Goal: Information Seeking & Learning: Understand process/instructions

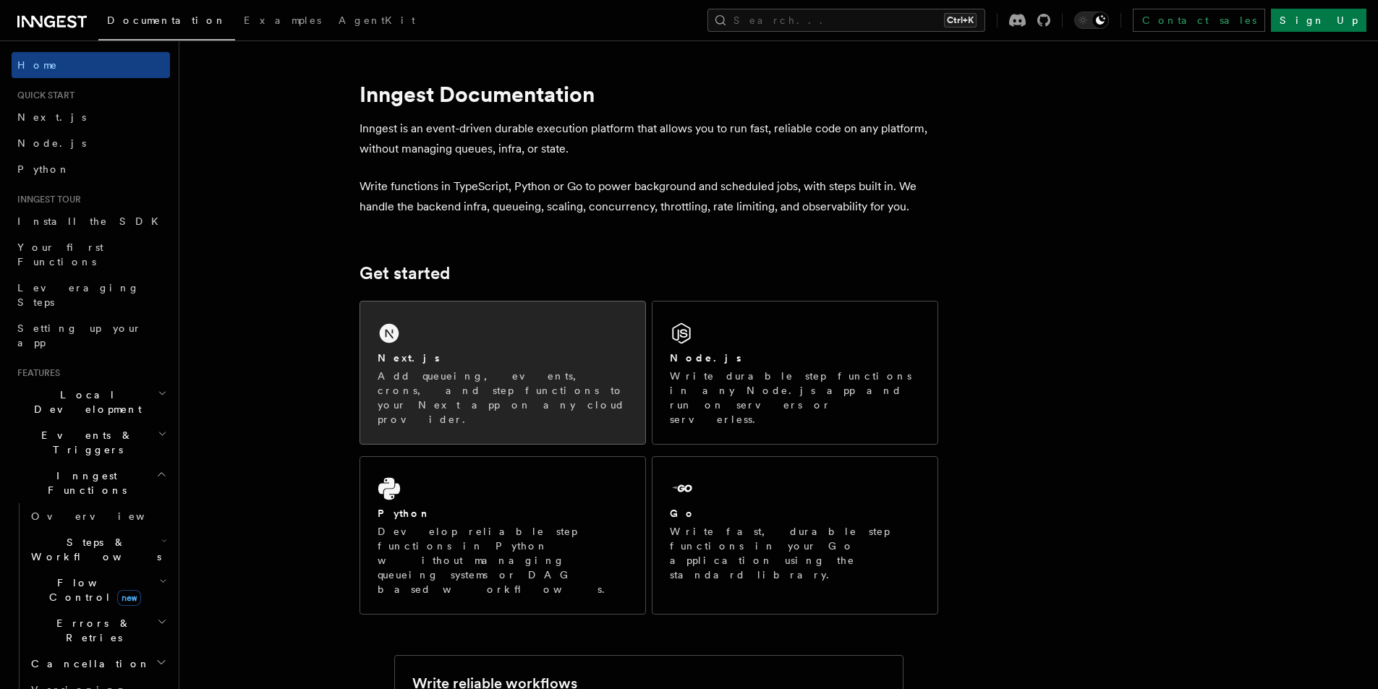
click at [552, 352] on div "Next.js" at bounding box center [503, 358] width 250 height 15
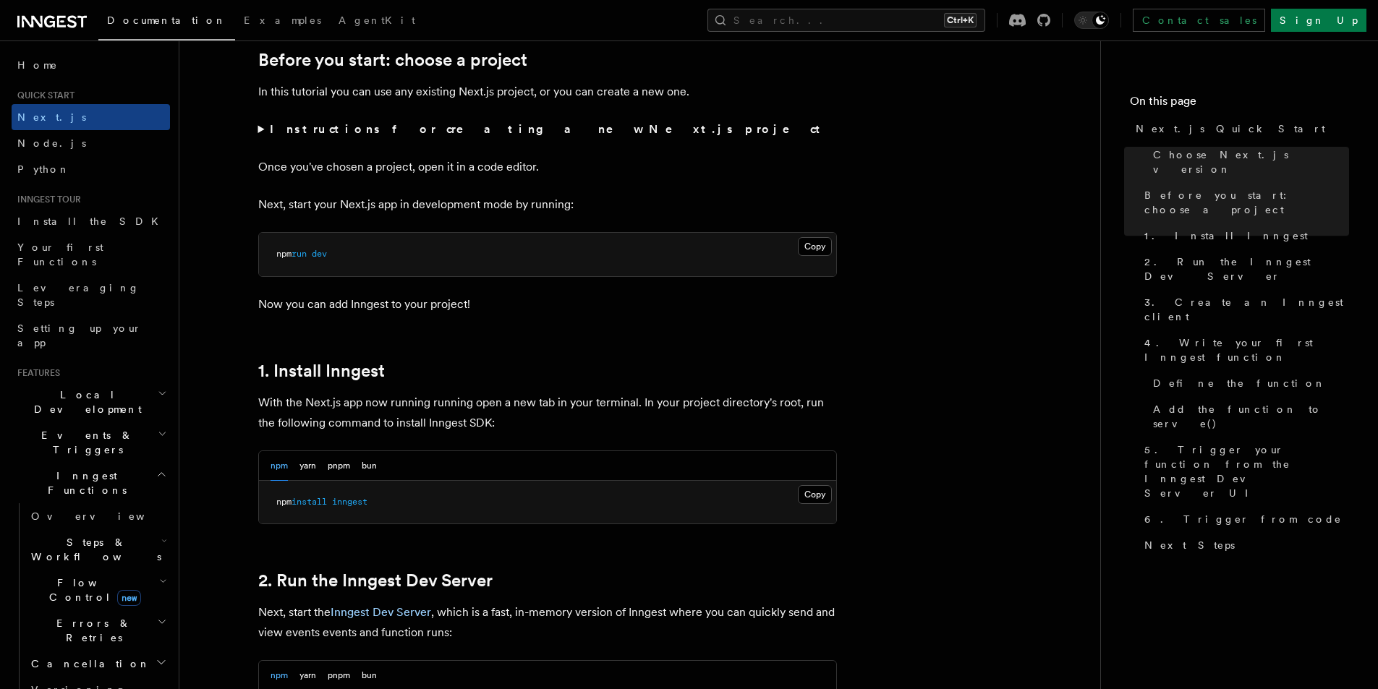
scroll to position [506, 0]
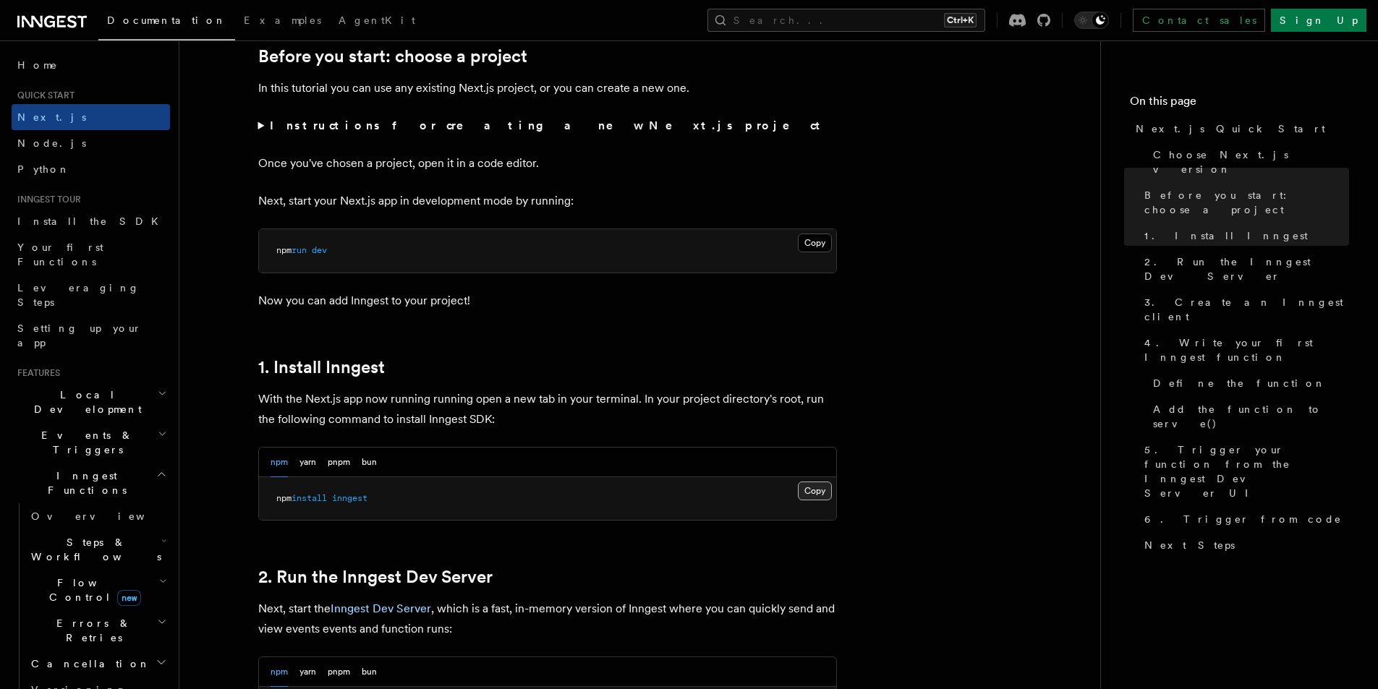
click at [813, 488] on button "Copy Copied" at bounding box center [815, 491] width 34 height 19
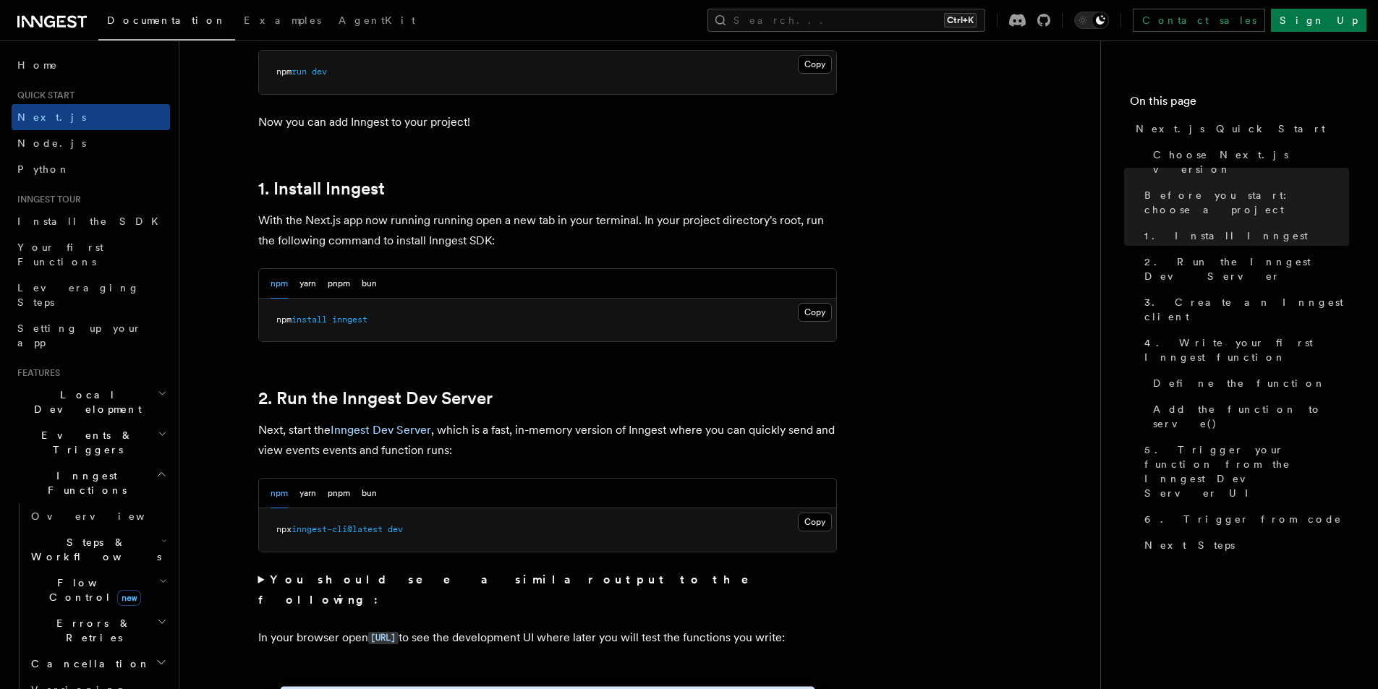
scroll to position [796, 0]
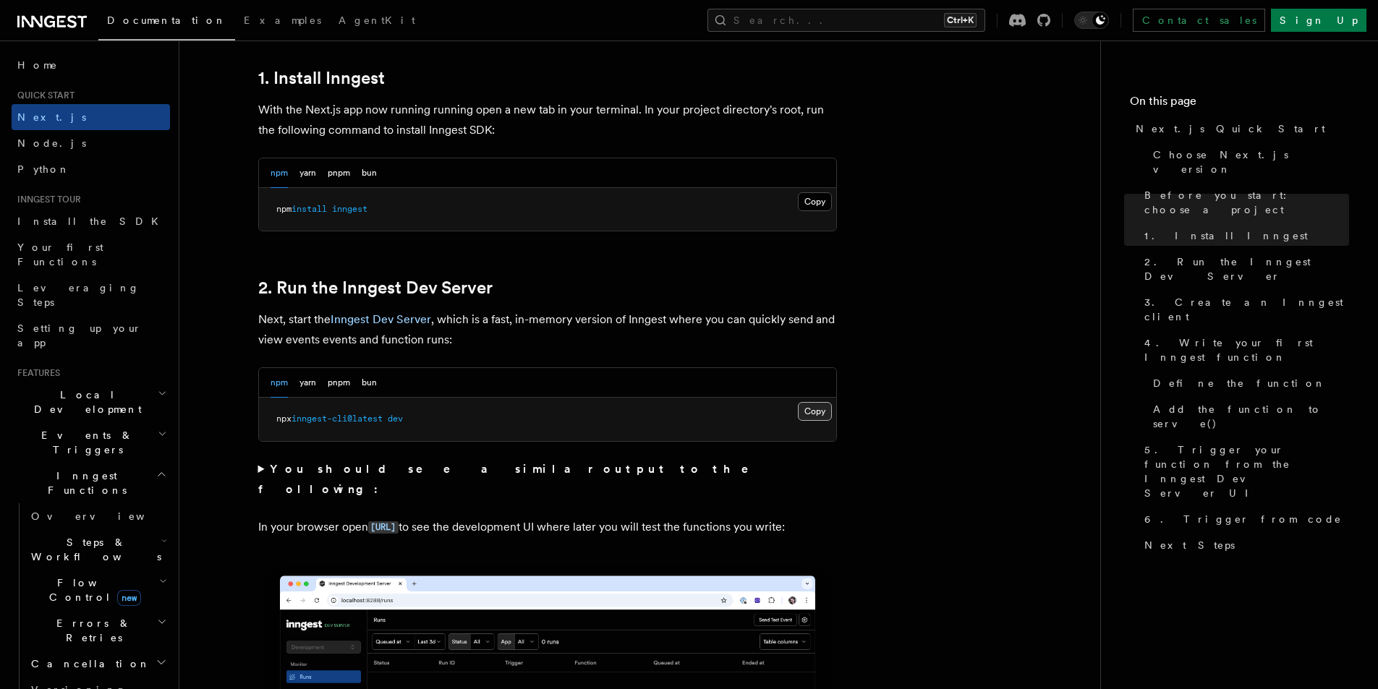
click at [822, 416] on button "Copy Copied" at bounding box center [815, 411] width 34 height 19
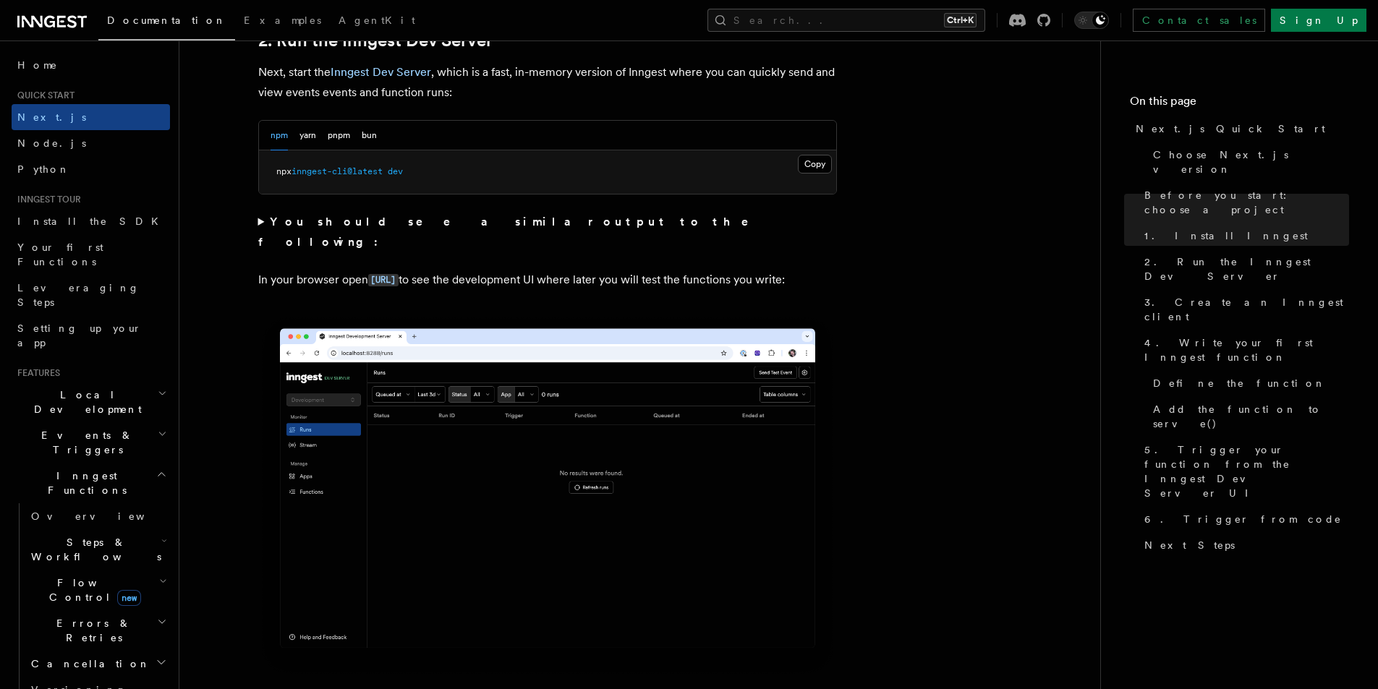
scroll to position [1085, 0]
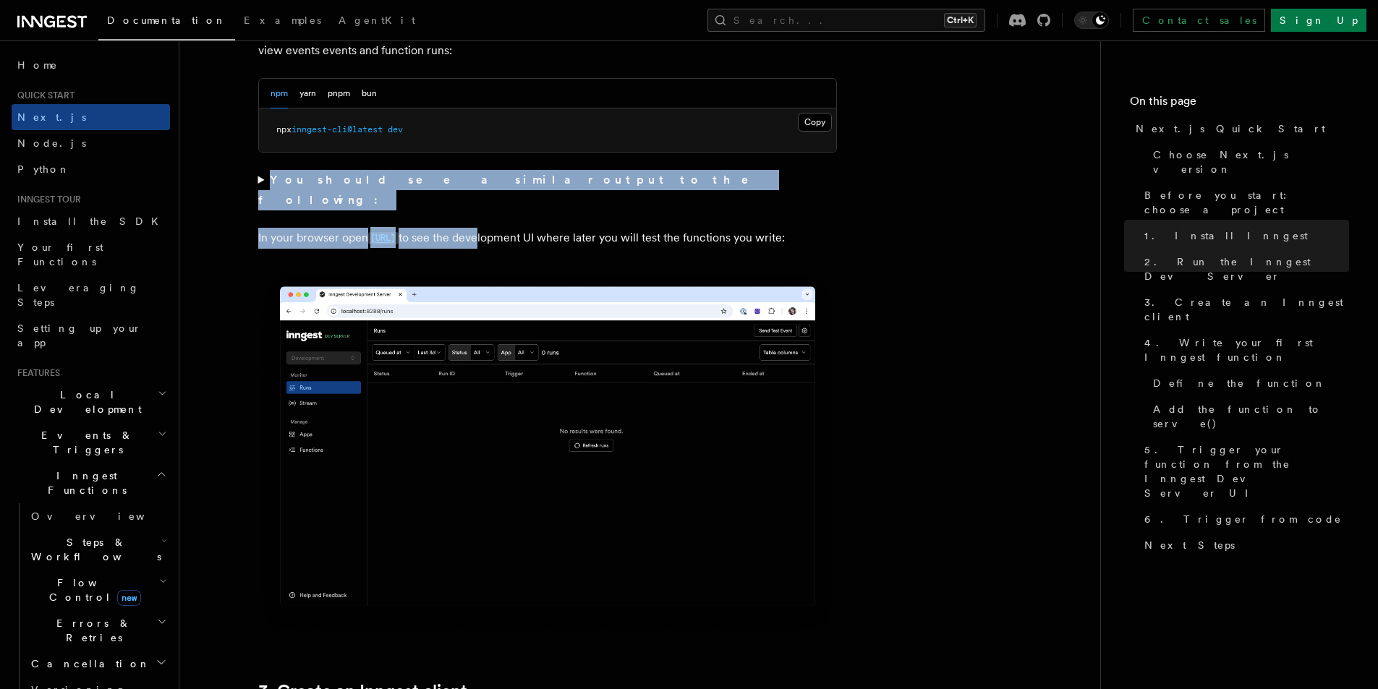
drag, startPoint x: 268, startPoint y: 179, endPoint x: 559, endPoint y: 208, distance: 292.2
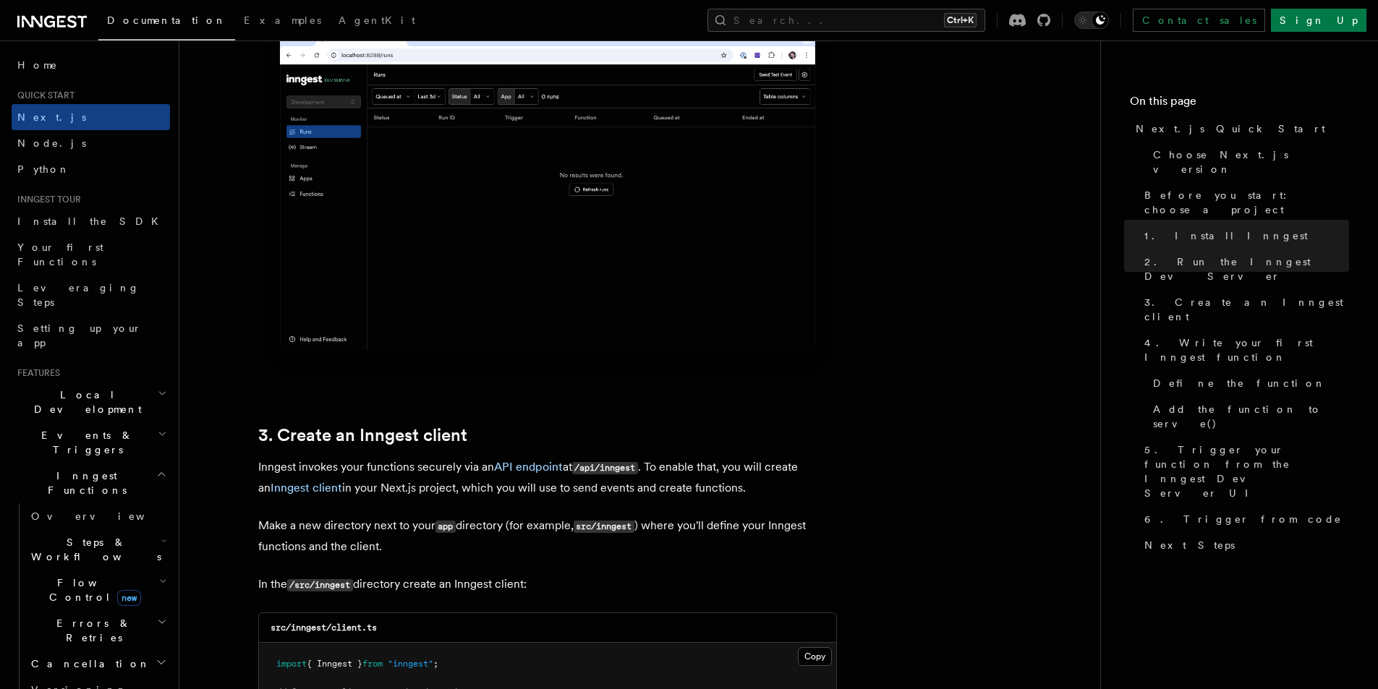
scroll to position [1447, 0]
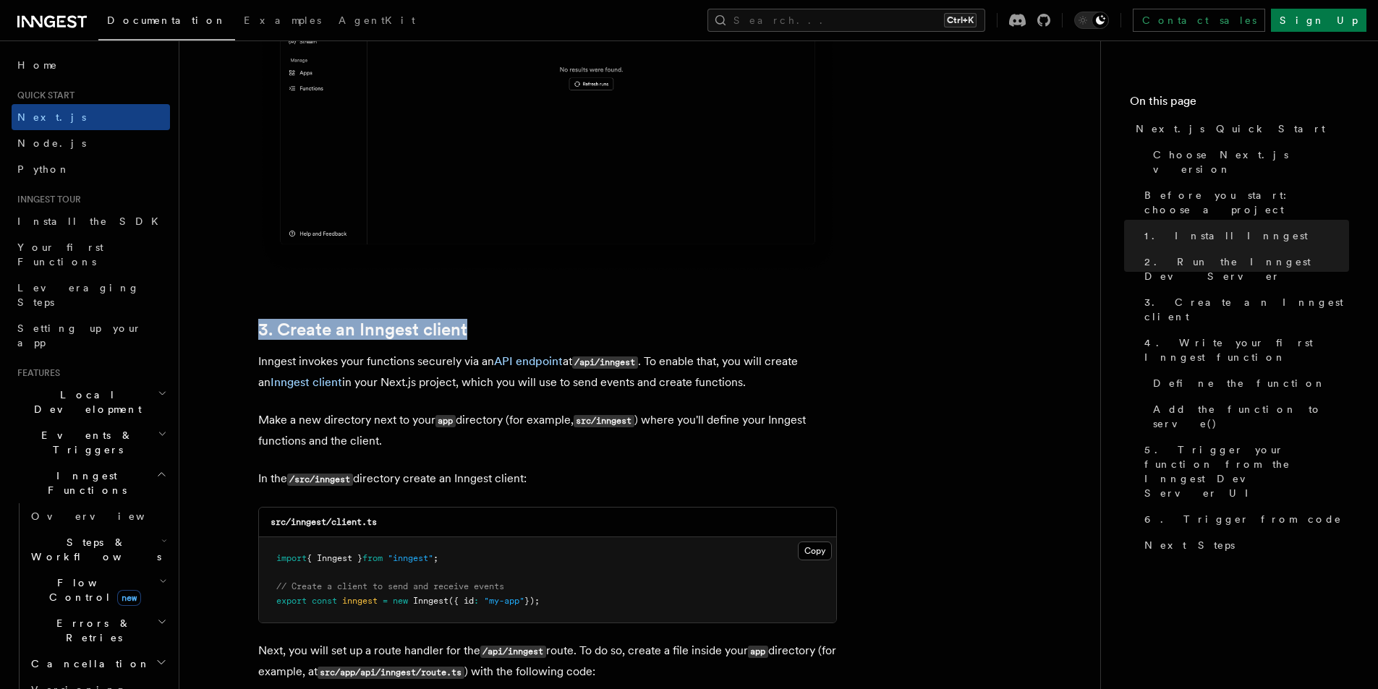
drag, startPoint x: 254, startPoint y: 320, endPoint x: 539, endPoint y: 316, distance: 285.0
click at [439, 375] on p "Inngest invokes your functions securely via an API endpoint at /api/inngest . T…" at bounding box center [547, 372] width 579 height 41
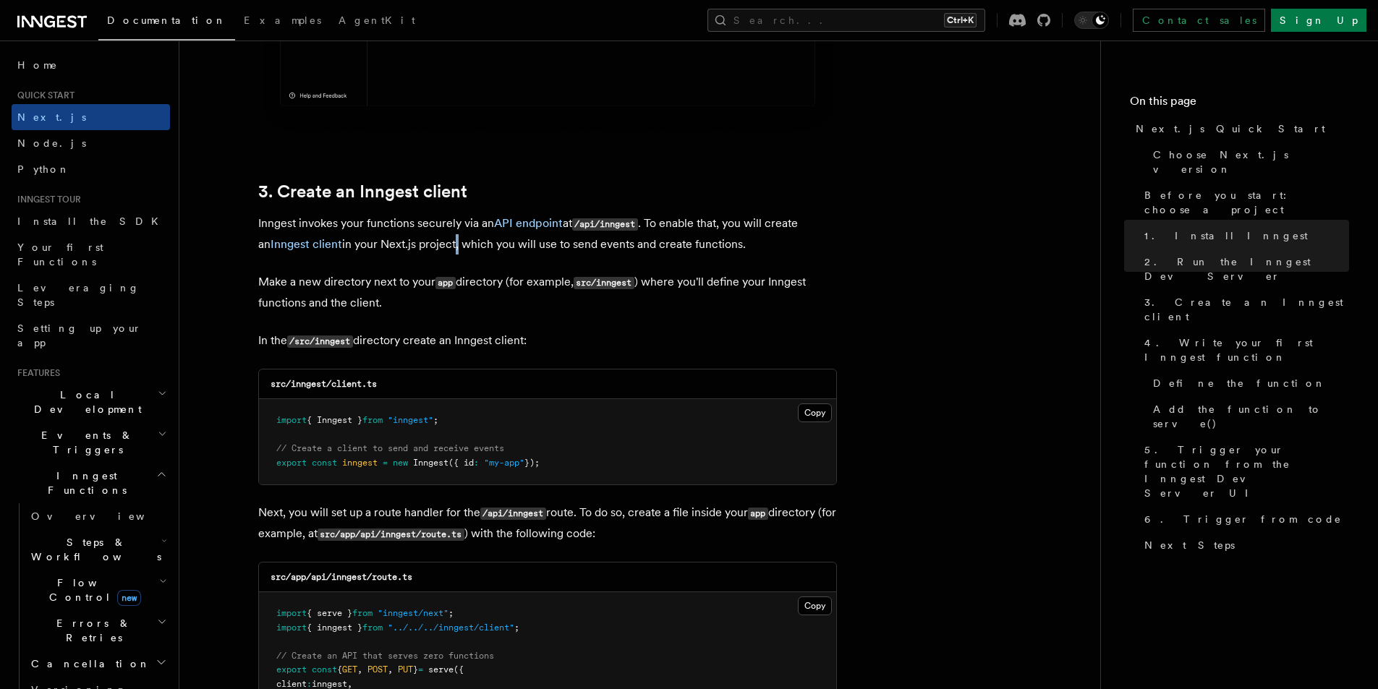
scroll to position [1591, 0]
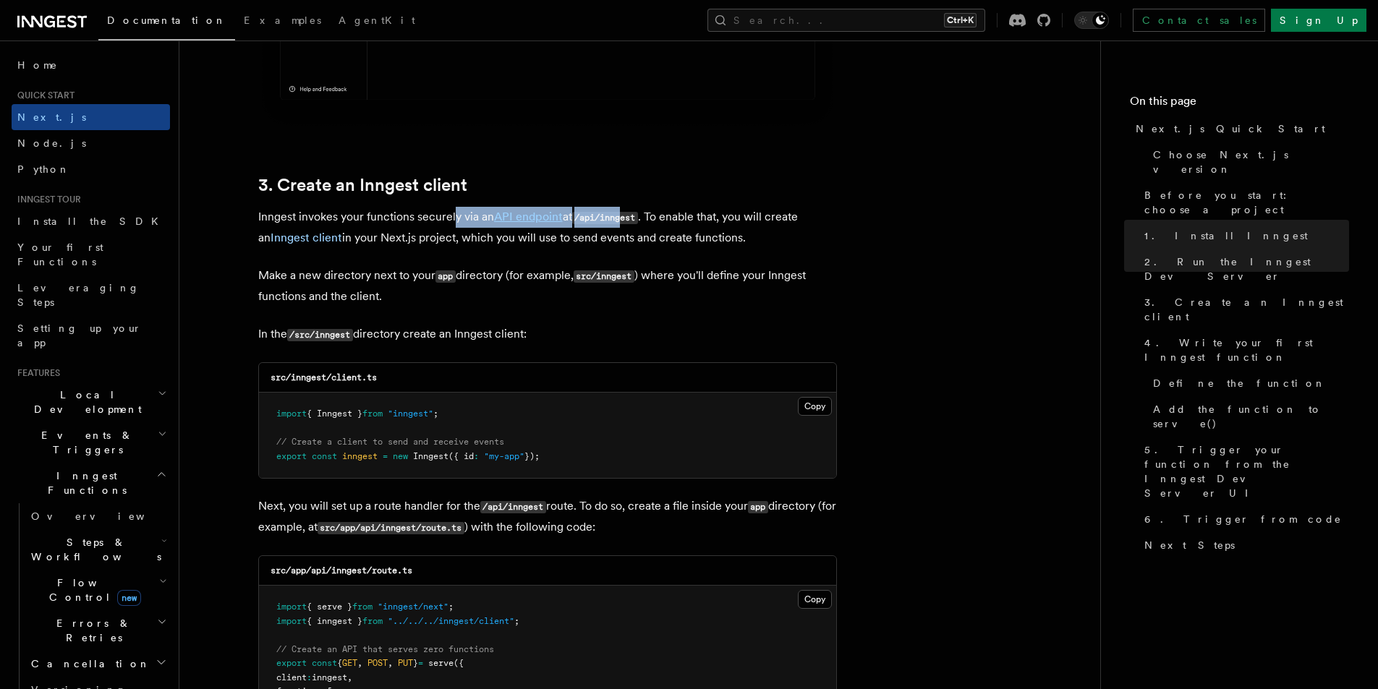
drag, startPoint x: 451, startPoint y: 215, endPoint x: 607, endPoint y: 254, distance: 160.4
click at [626, 216] on p "Inngest invokes your functions securely via an API endpoint at /api/inngest . T…" at bounding box center [547, 227] width 579 height 41
drag, startPoint x: 590, startPoint y: 220, endPoint x: 610, endPoint y: 217, distance: 20.5
click at [610, 217] on code "/api/inngest" at bounding box center [605, 218] width 66 height 12
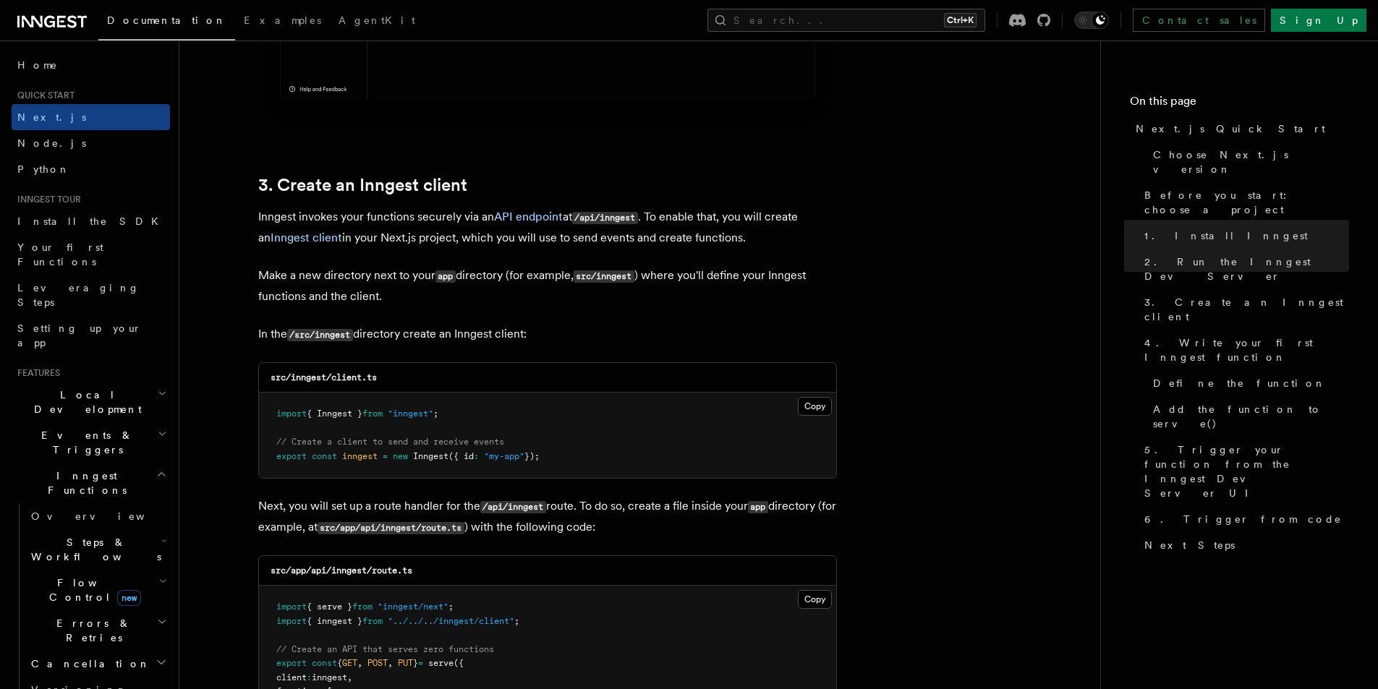
click at [616, 242] on p "Inngest invokes your functions securely via an API endpoint at /api/inngest . T…" at bounding box center [547, 227] width 579 height 41
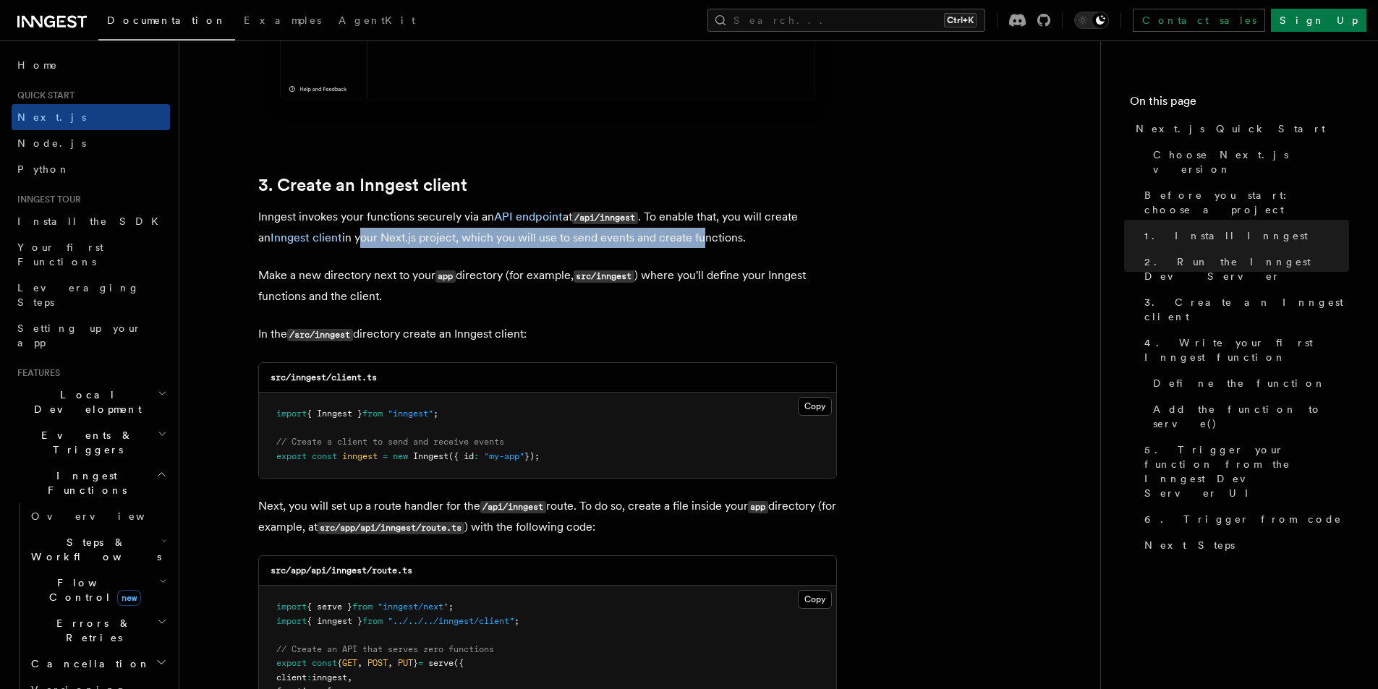
drag, startPoint x: 344, startPoint y: 238, endPoint x: 680, endPoint y: 248, distance: 336.5
click at [682, 241] on p "Inngest invokes your functions securely via an API endpoint at /api/inngest . T…" at bounding box center [547, 227] width 579 height 41
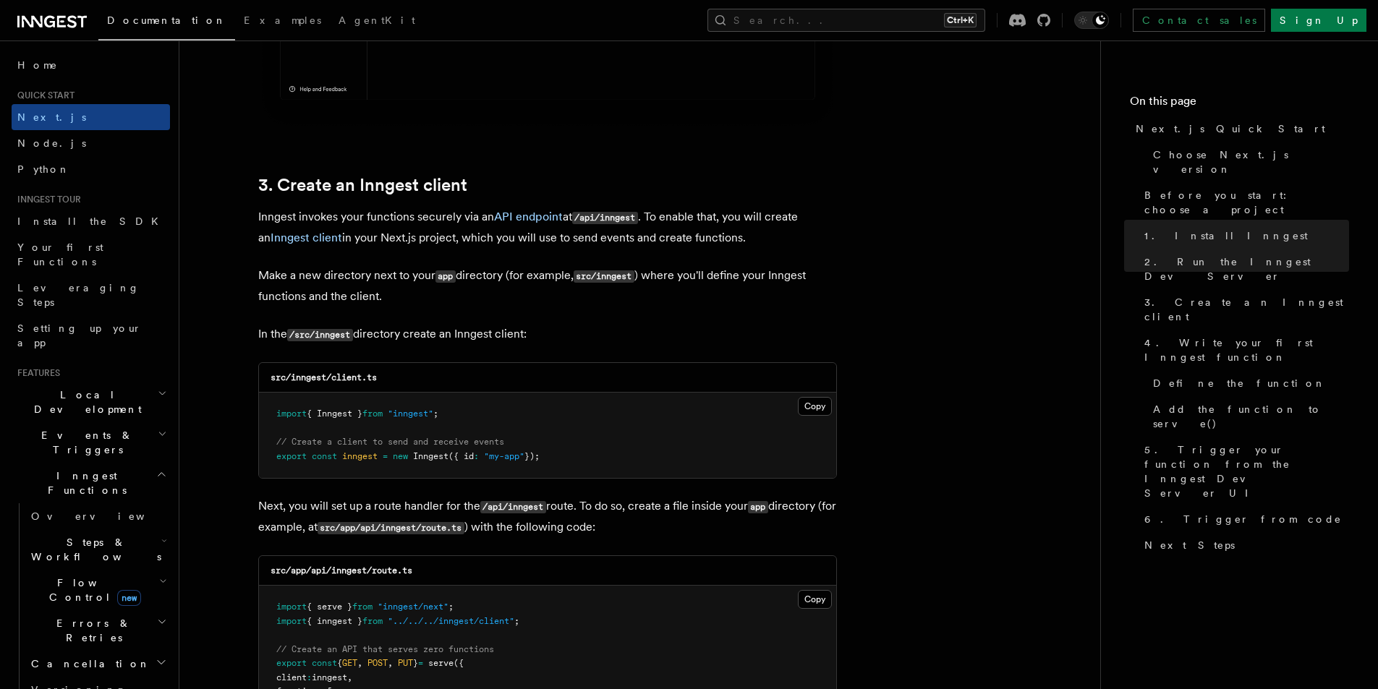
click at [622, 281] on code "src/inngest" at bounding box center [604, 277] width 61 height 12
drag, startPoint x: 317, startPoint y: 267, endPoint x: 603, endPoint y: 268, distance: 286.5
click at [603, 268] on p "Make a new directory next to your app directory (for example, src/inngest ) whe…" at bounding box center [547, 285] width 579 height 41
drag, startPoint x: 590, startPoint y: 289, endPoint x: 609, endPoint y: 275, distance: 23.7
click at [591, 289] on p "Make a new directory next to your app directory (for example, src/inngest ) whe…" at bounding box center [547, 285] width 579 height 41
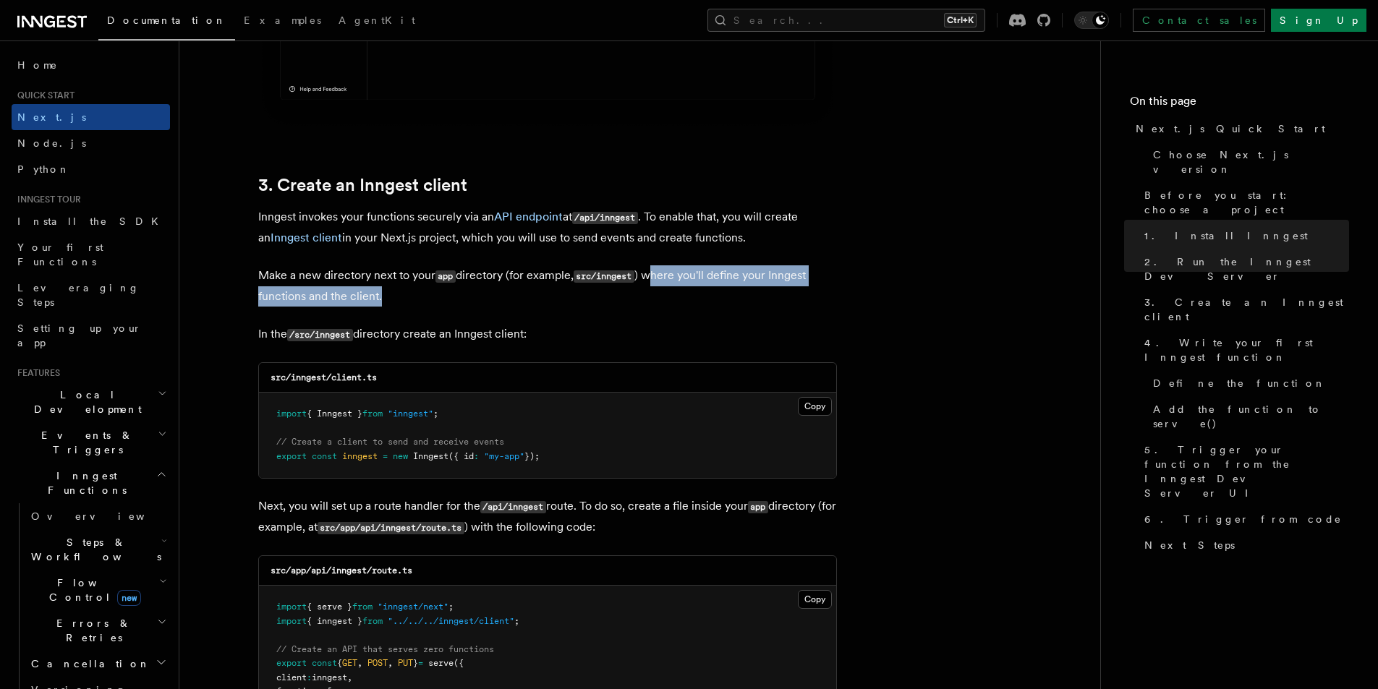
drag, startPoint x: 653, startPoint y: 274, endPoint x: 553, endPoint y: 287, distance: 100.7
click at [553, 287] on p "Make a new directory next to your app directory (for example, src/inngest ) whe…" at bounding box center [547, 285] width 579 height 41
drag, startPoint x: 587, startPoint y: 302, endPoint x: 577, endPoint y: 300, distance: 9.5
click at [585, 303] on p "Make a new directory next to your app directory (for example, src/inngest ) whe…" at bounding box center [547, 285] width 579 height 41
click at [422, 331] on p "In the /src/inngest directory create an Inngest client:" at bounding box center [547, 334] width 579 height 21
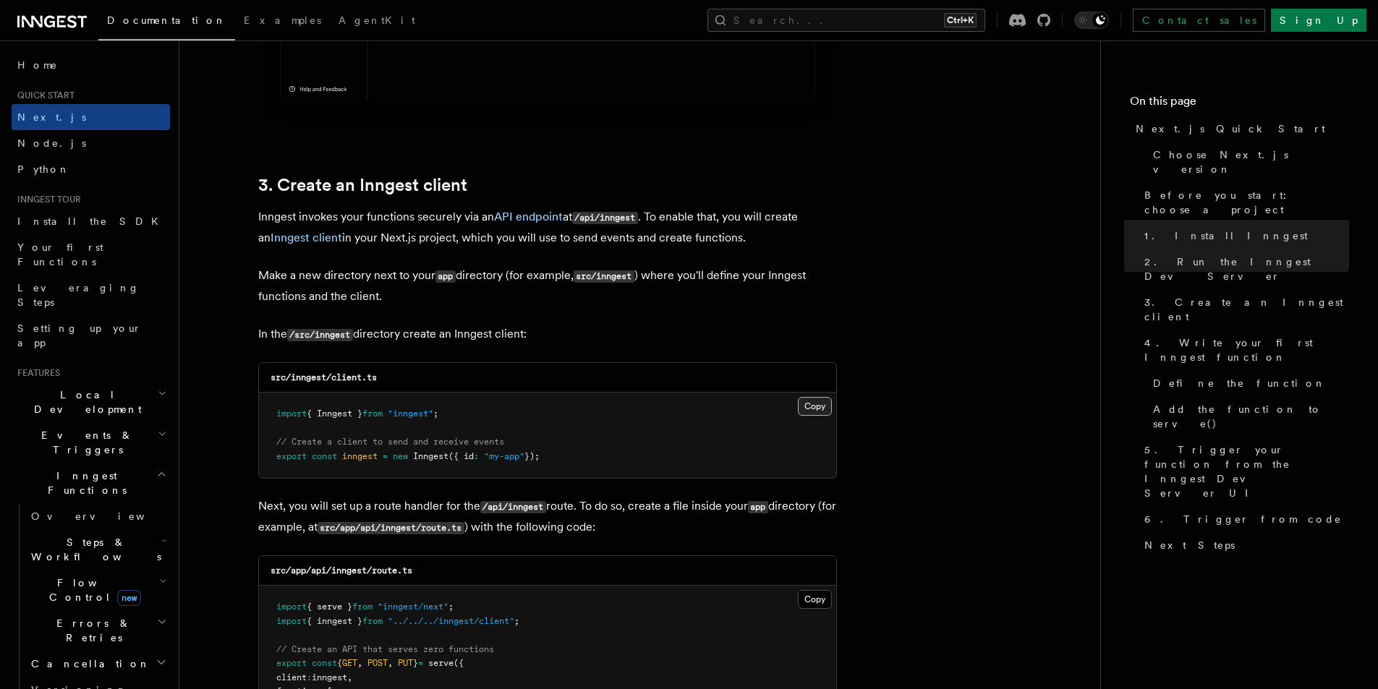
click at [810, 405] on button "Copy Copied" at bounding box center [815, 406] width 34 height 19
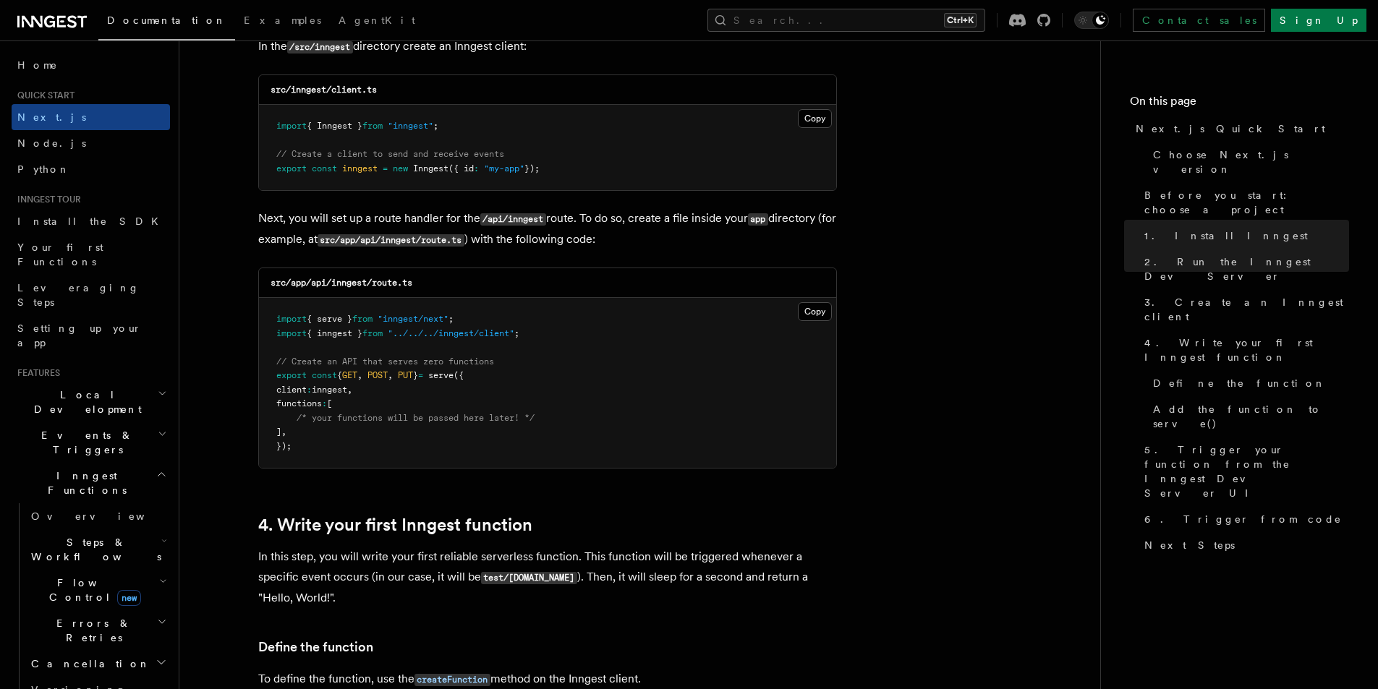
scroll to position [1881, 0]
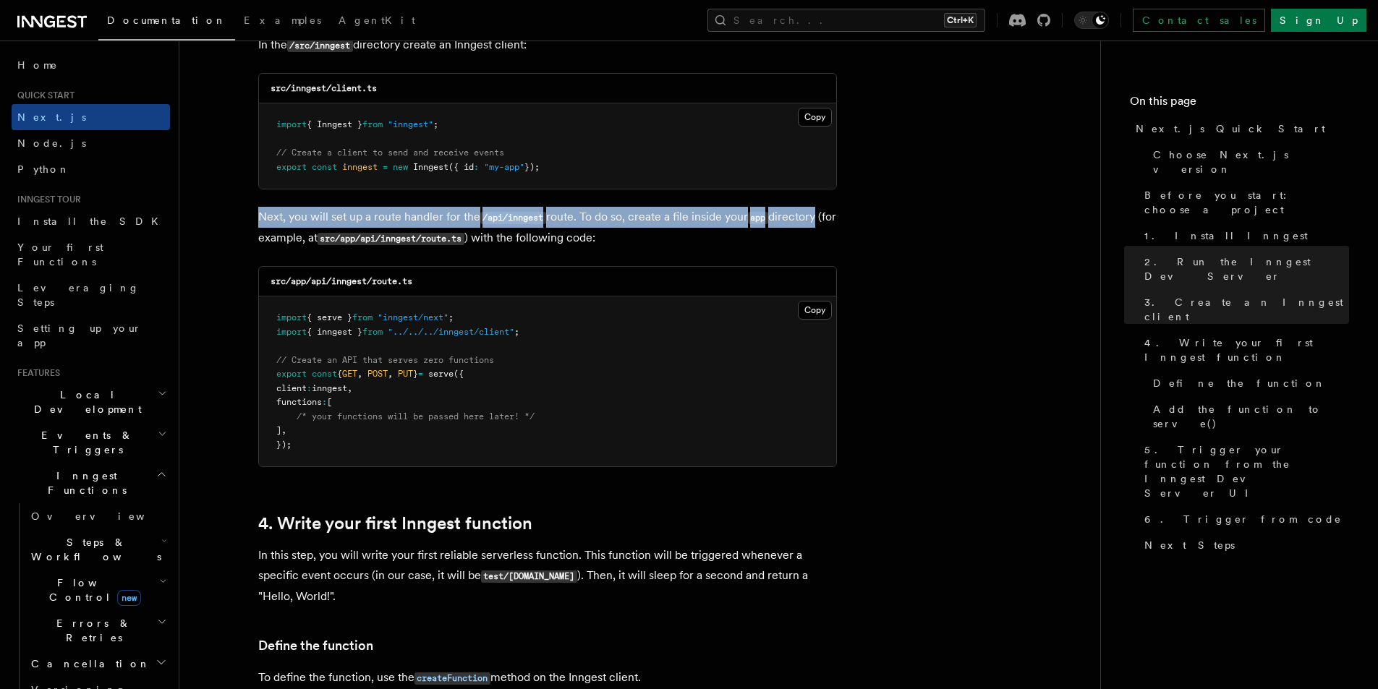
drag, startPoint x: 247, startPoint y: 211, endPoint x: 796, endPoint y: 274, distance: 553.4
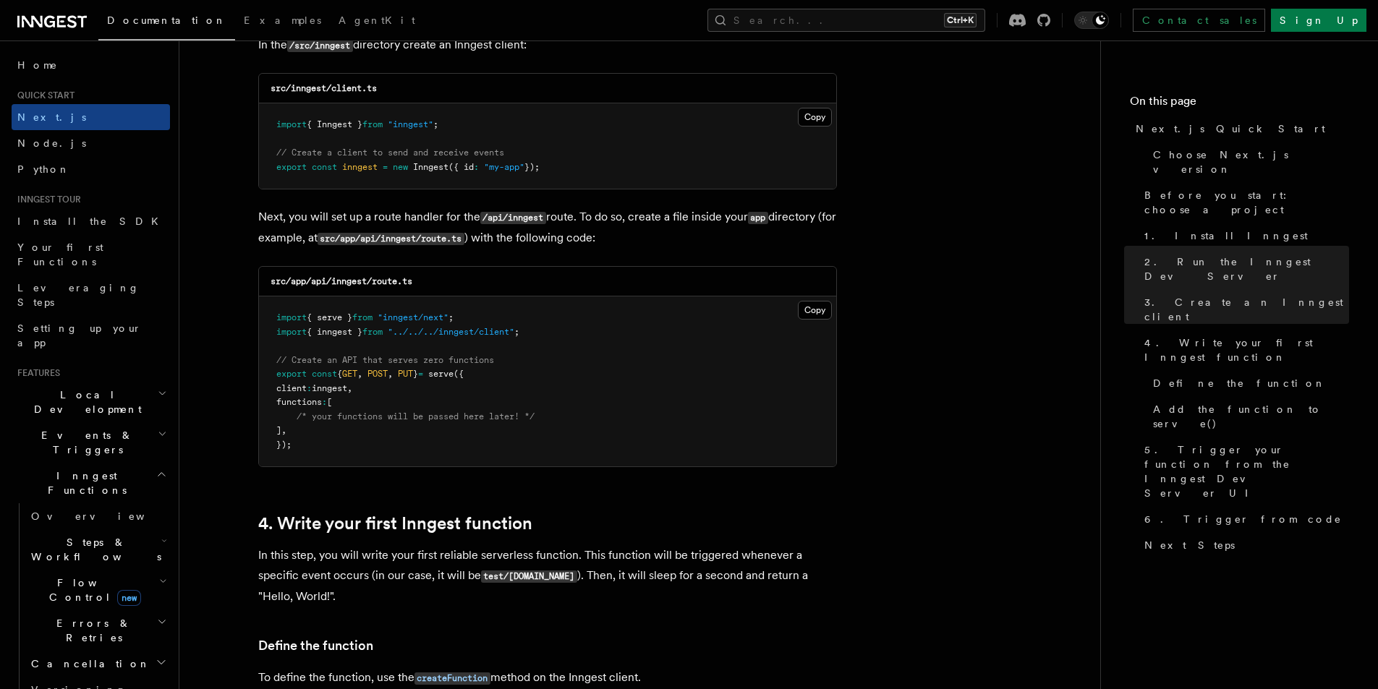
click at [731, 247] on p "Next, you will set up a route handler for the /api/inngest route. To do so, cre…" at bounding box center [547, 228] width 579 height 42
click at [804, 303] on button "Copy Copied" at bounding box center [815, 310] width 34 height 19
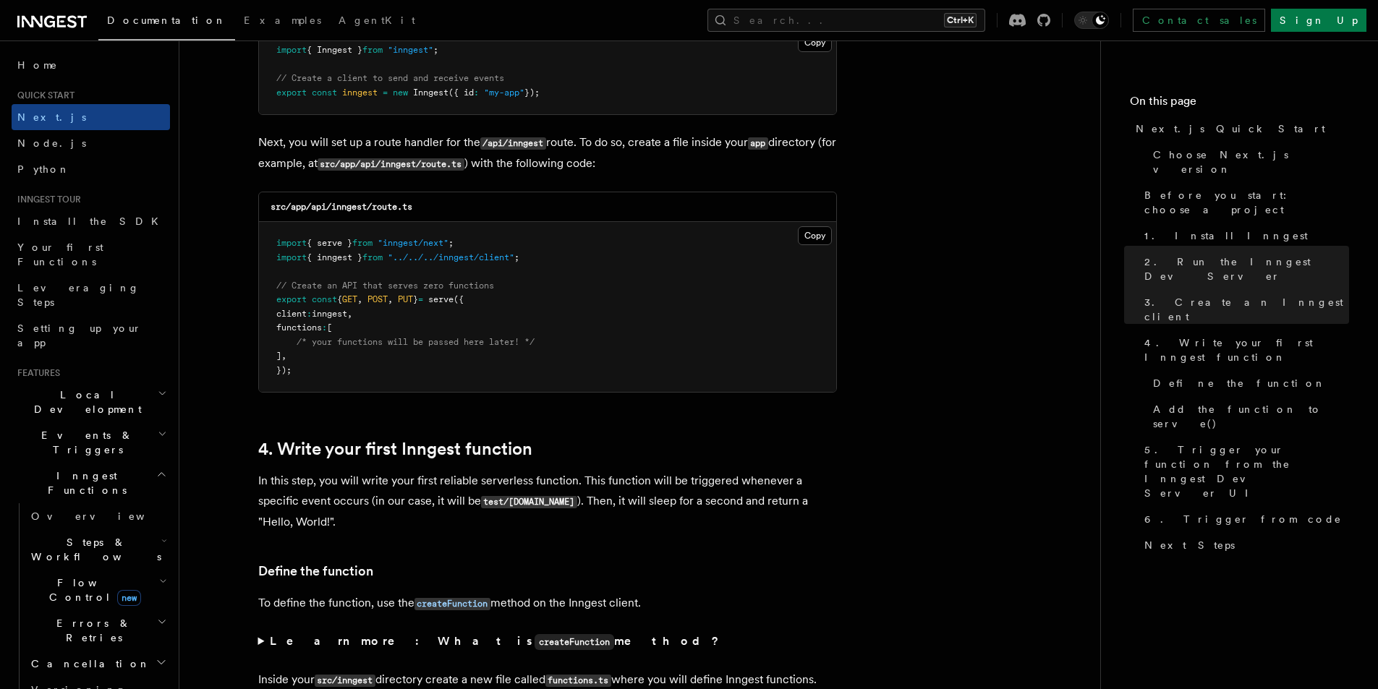
scroll to position [2170, 0]
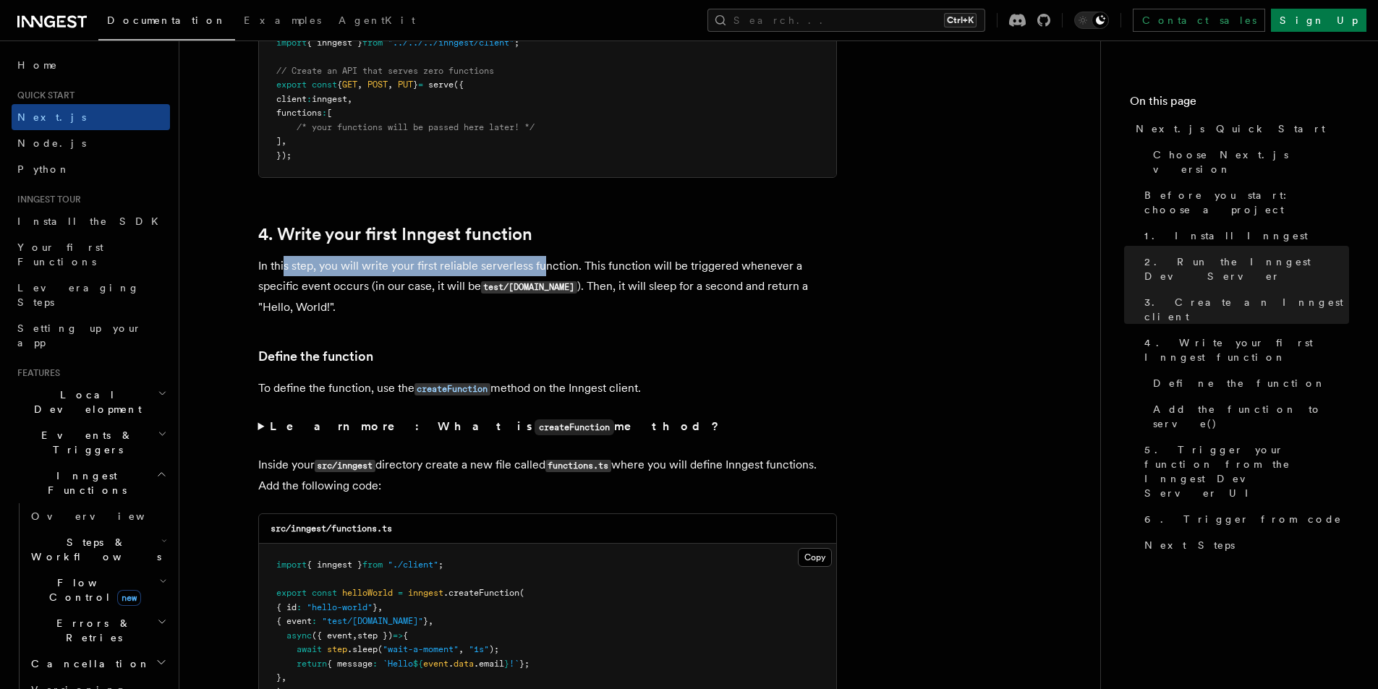
drag, startPoint x: 285, startPoint y: 250, endPoint x: 514, endPoint y: 299, distance: 233.8
drag, startPoint x: 508, startPoint y: 305, endPoint x: 328, endPoint y: 275, distance: 182.5
click at [493, 305] on p "In this step, you will write your first reliable serverless function. This func…" at bounding box center [547, 286] width 579 height 61
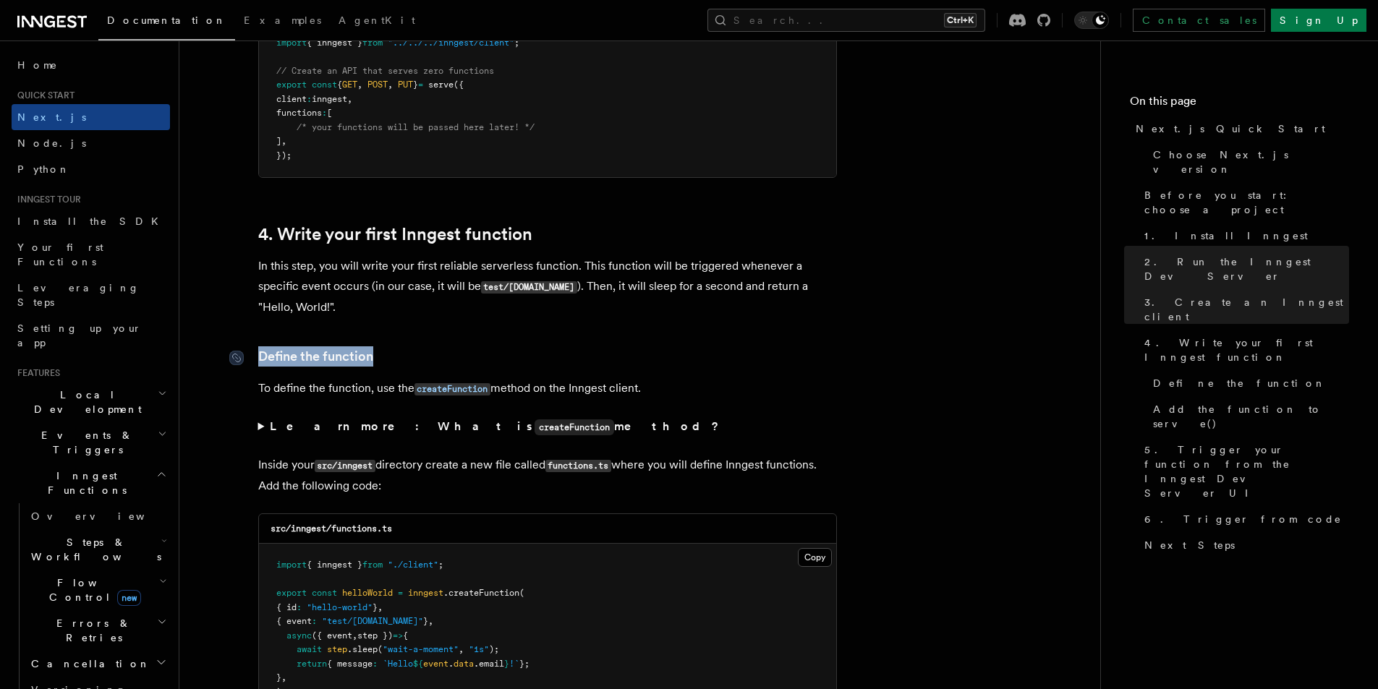
drag, startPoint x: 386, startPoint y: 363, endPoint x: 249, endPoint y: 357, distance: 136.8
click at [258, 357] on h3 "Define the function" at bounding box center [547, 356] width 579 height 20
click at [261, 380] on p "To define the function, use the createFunction method on the Inngest client." at bounding box center [547, 388] width 579 height 21
drag, startPoint x: 255, startPoint y: 382, endPoint x: 645, endPoint y: 377, distance: 390.7
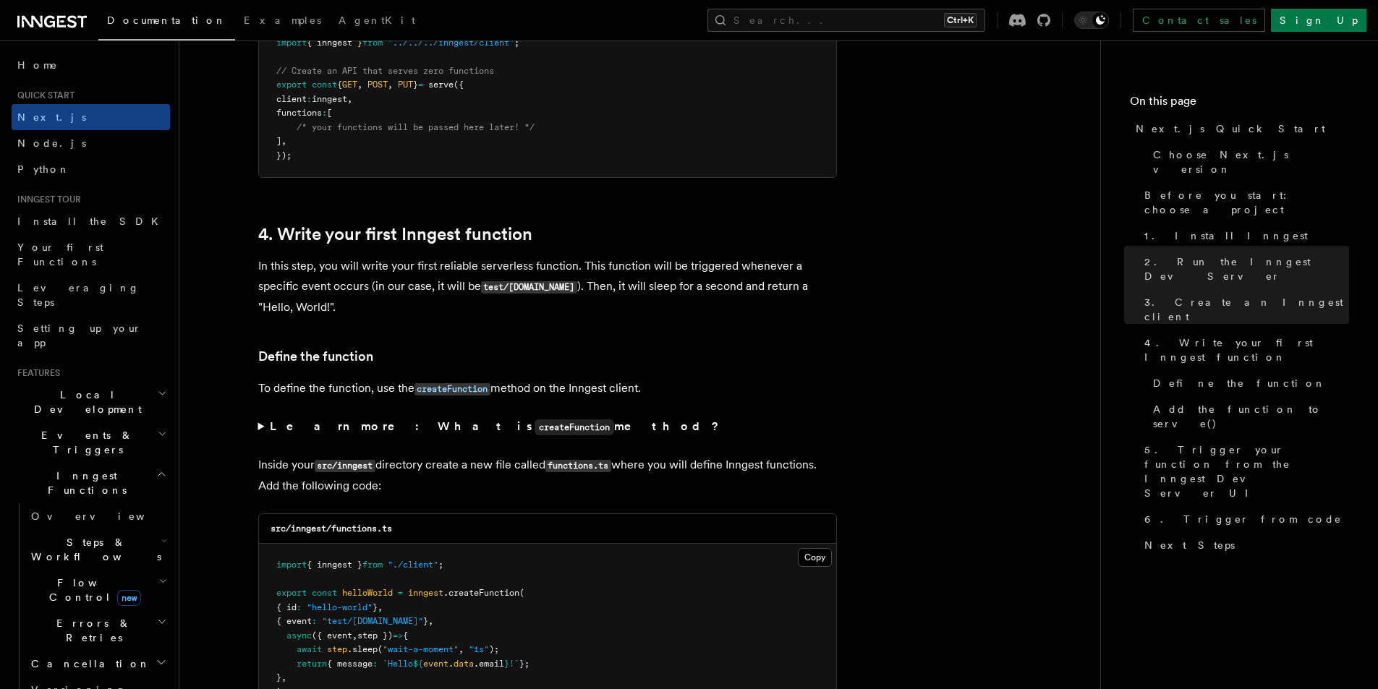
click at [647, 394] on p "To define the function, use the createFunction method on the Inngest client." at bounding box center [547, 388] width 579 height 21
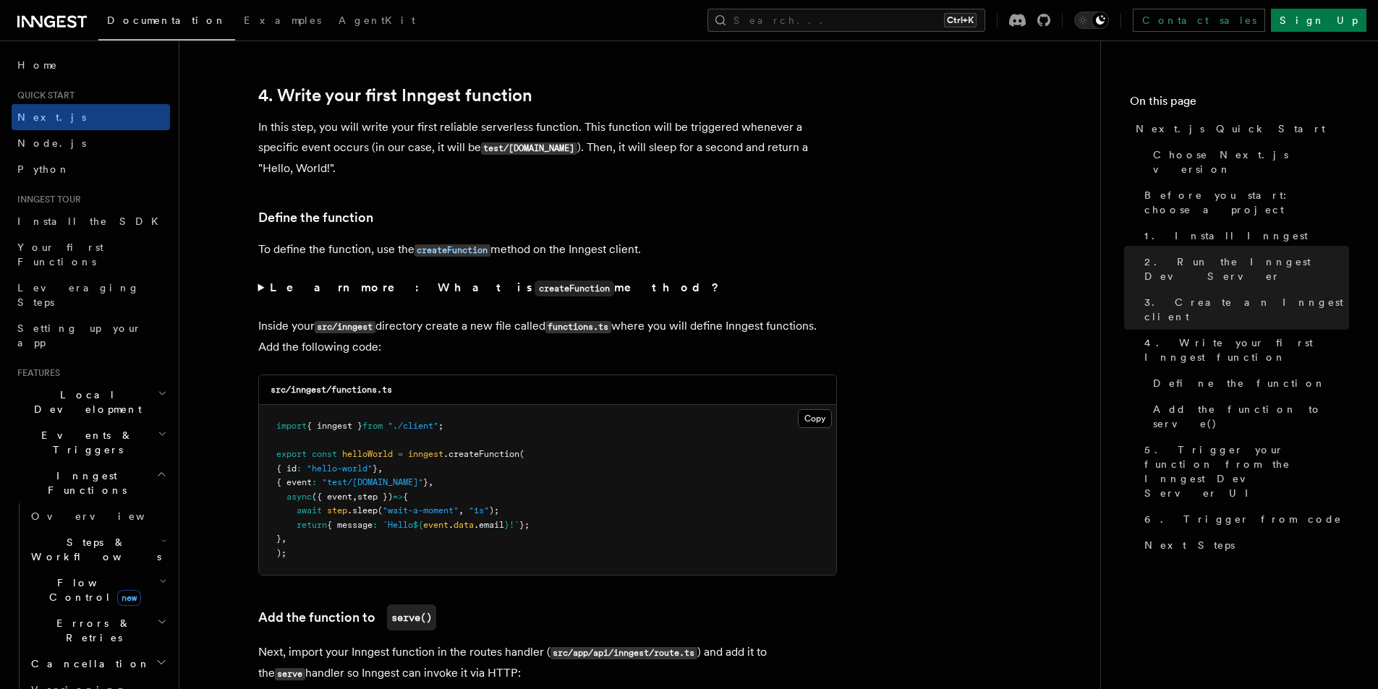
scroll to position [2315, 0]
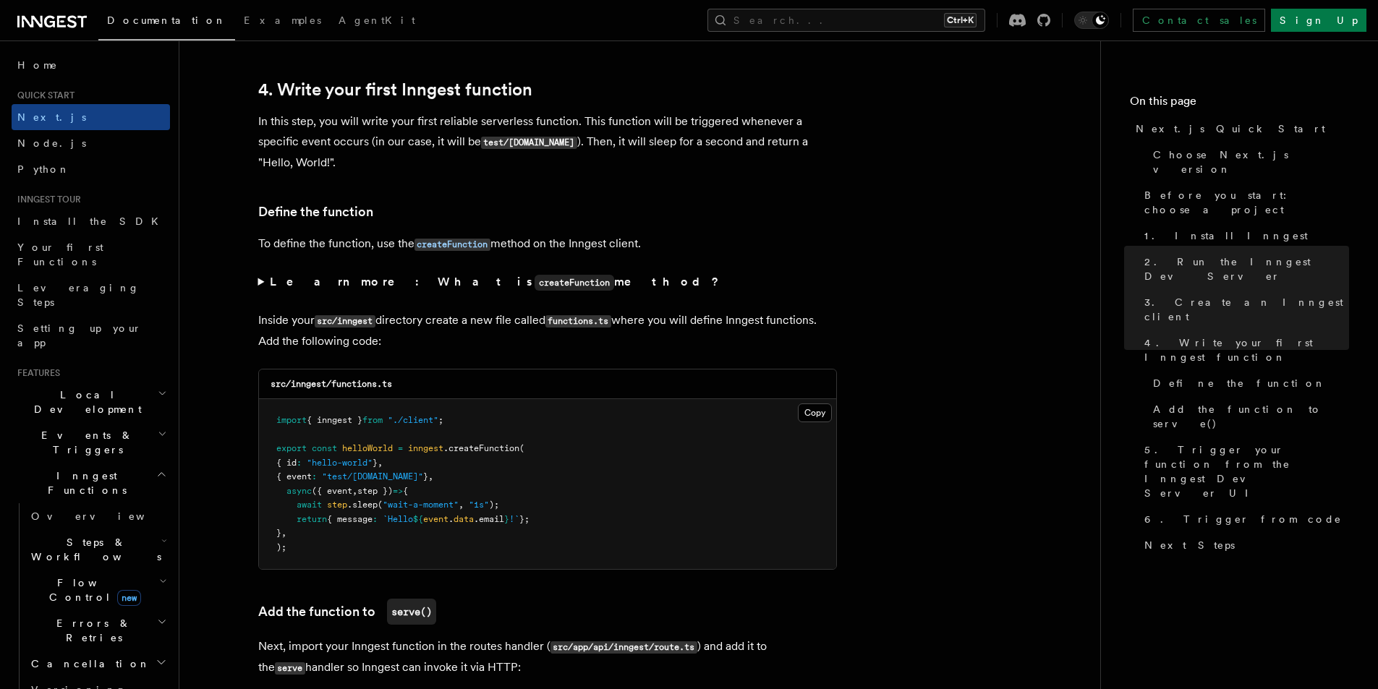
click at [258, 283] on summary "Learn more: What is createFunction method?" at bounding box center [547, 282] width 579 height 21
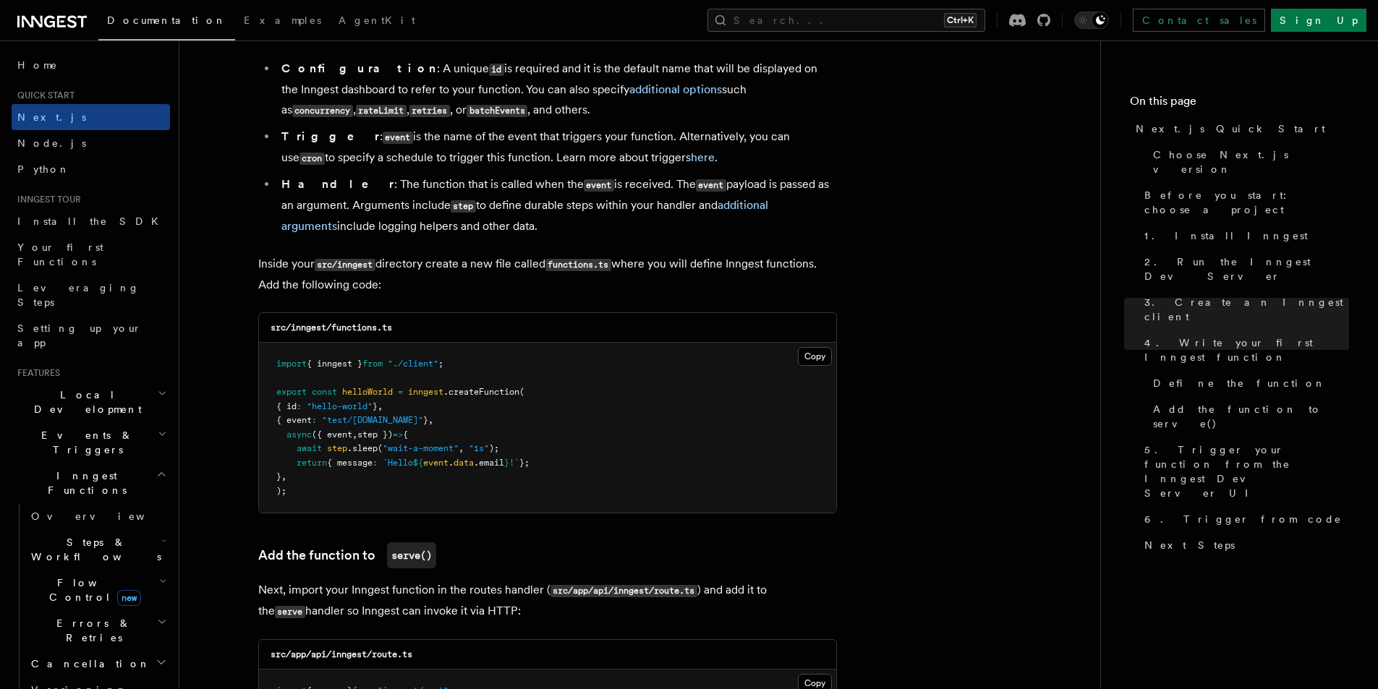
scroll to position [2604, 0]
click at [811, 360] on button "Copy Copied" at bounding box center [815, 357] width 34 height 19
click at [817, 354] on button "Copy Copied" at bounding box center [815, 357] width 34 height 19
click at [816, 362] on button "Copy Copied" at bounding box center [815, 357] width 34 height 19
click at [812, 362] on button "Copy Copied" at bounding box center [815, 357] width 34 height 19
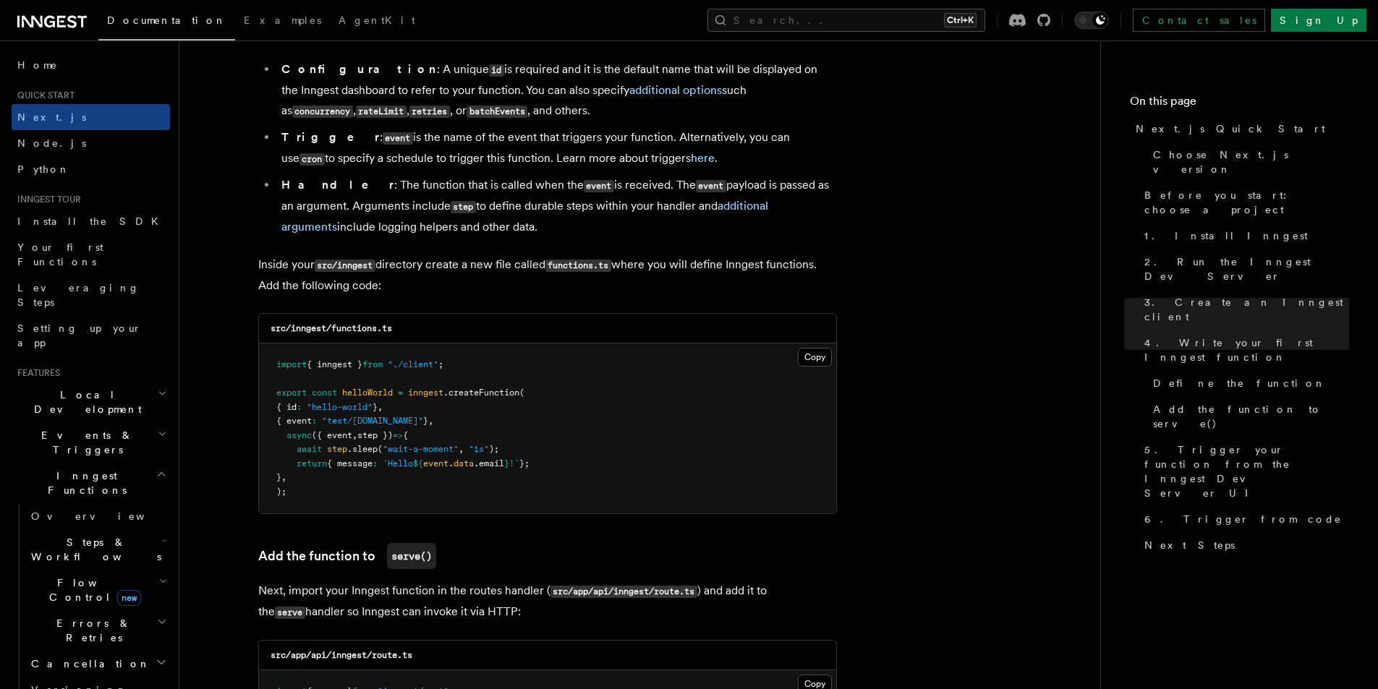
click at [805, 360] on button "Copy Copied" at bounding box center [815, 357] width 34 height 19
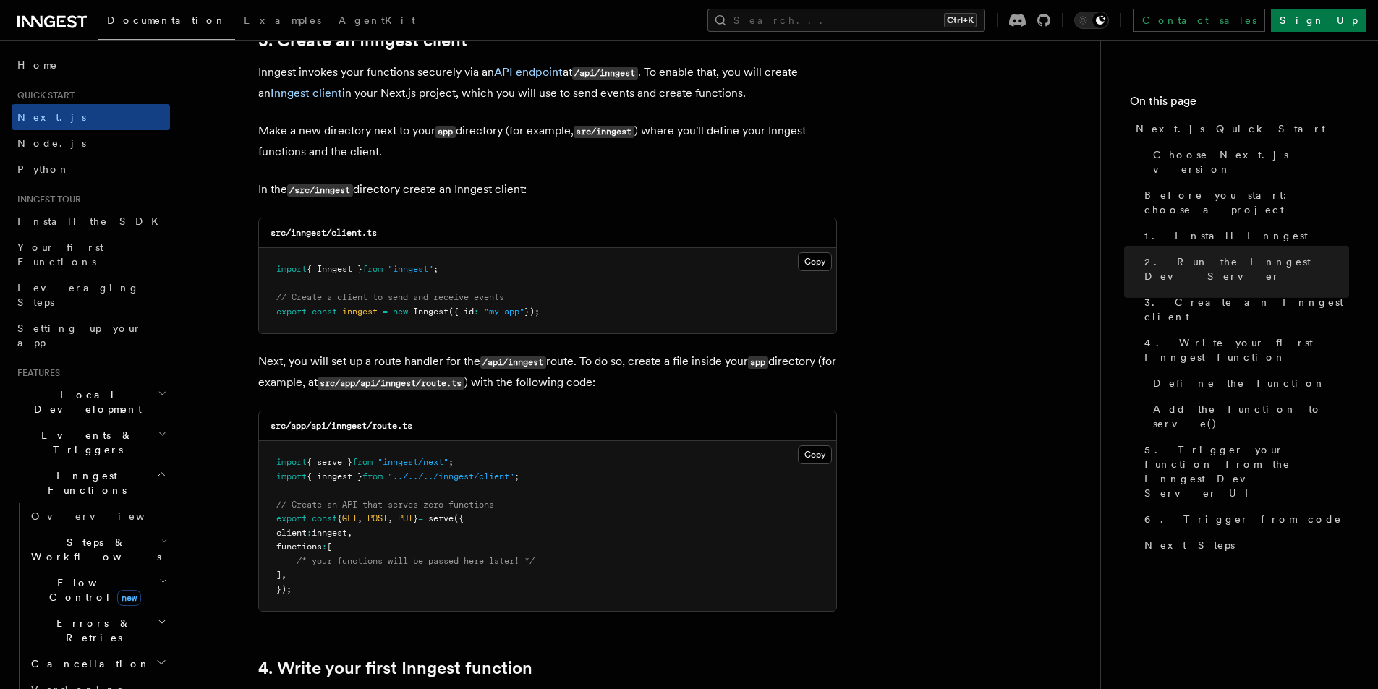
scroll to position [1302, 0]
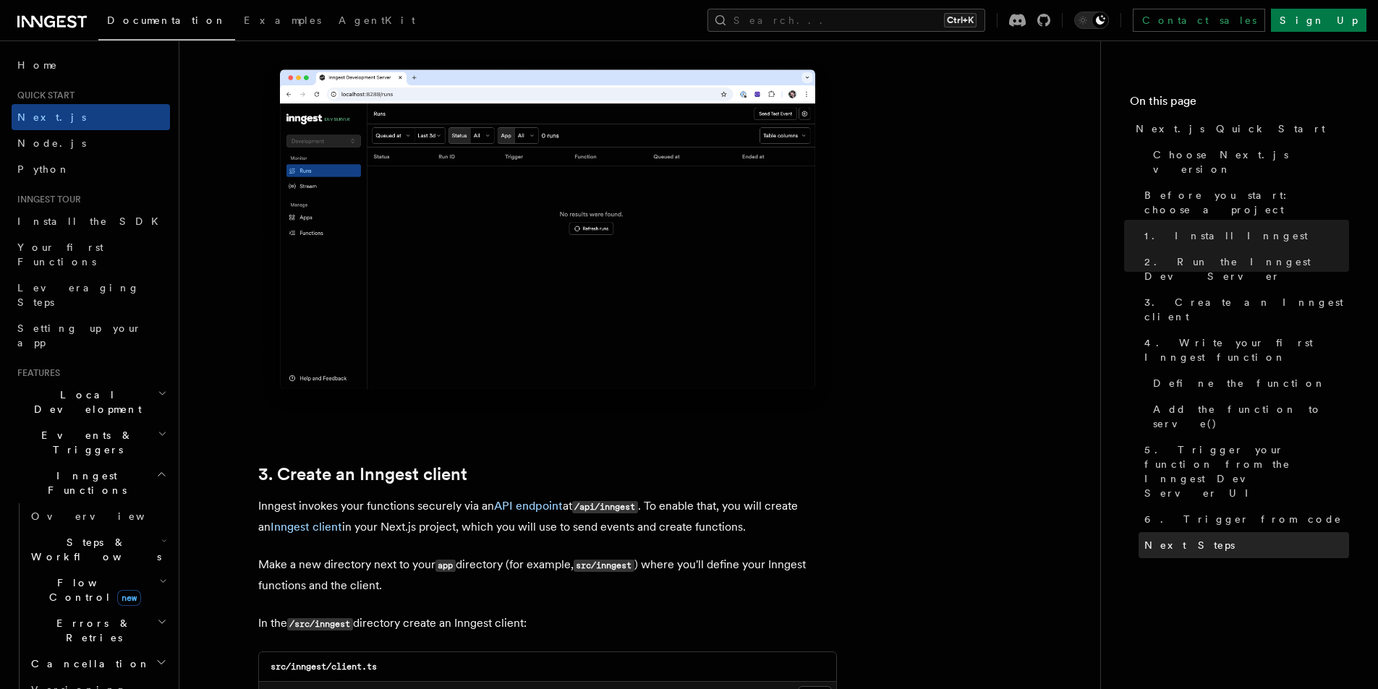
click at [1181, 538] on span "Next Steps" at bounding box center [1189, 545] width 90 height 14
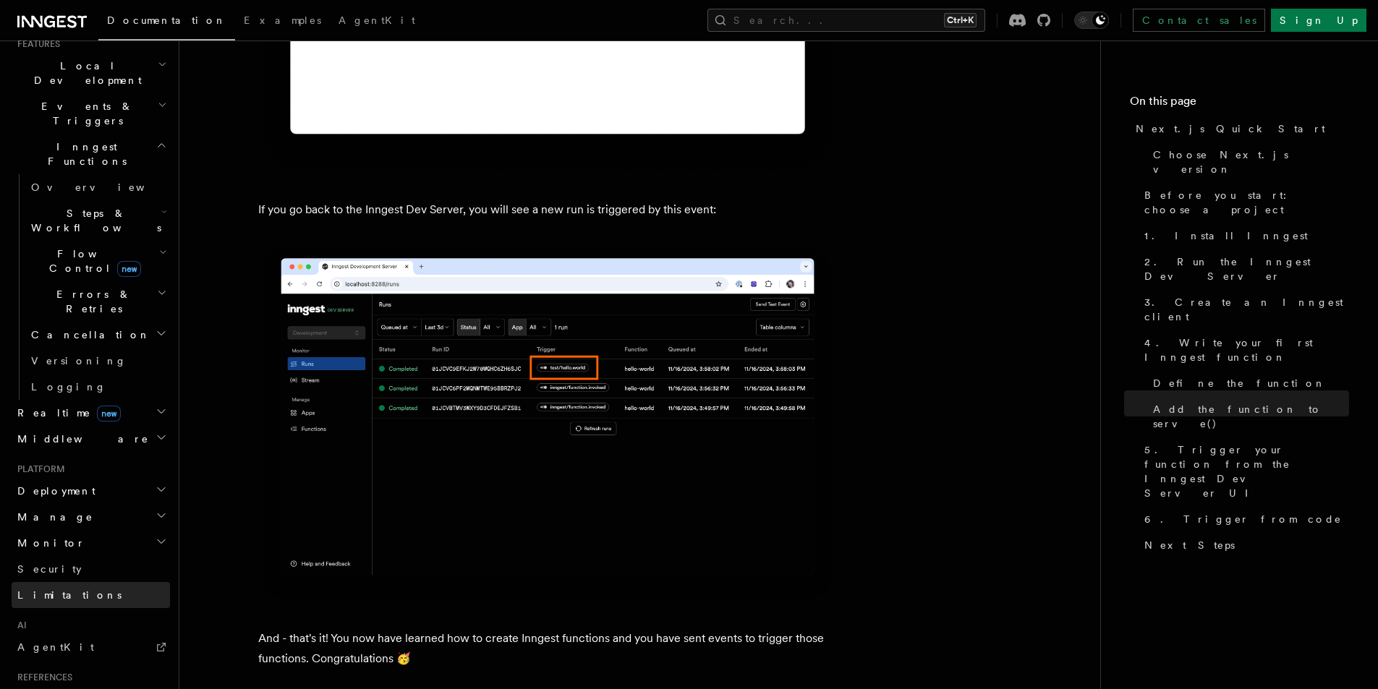
scroll to position [323, 0]
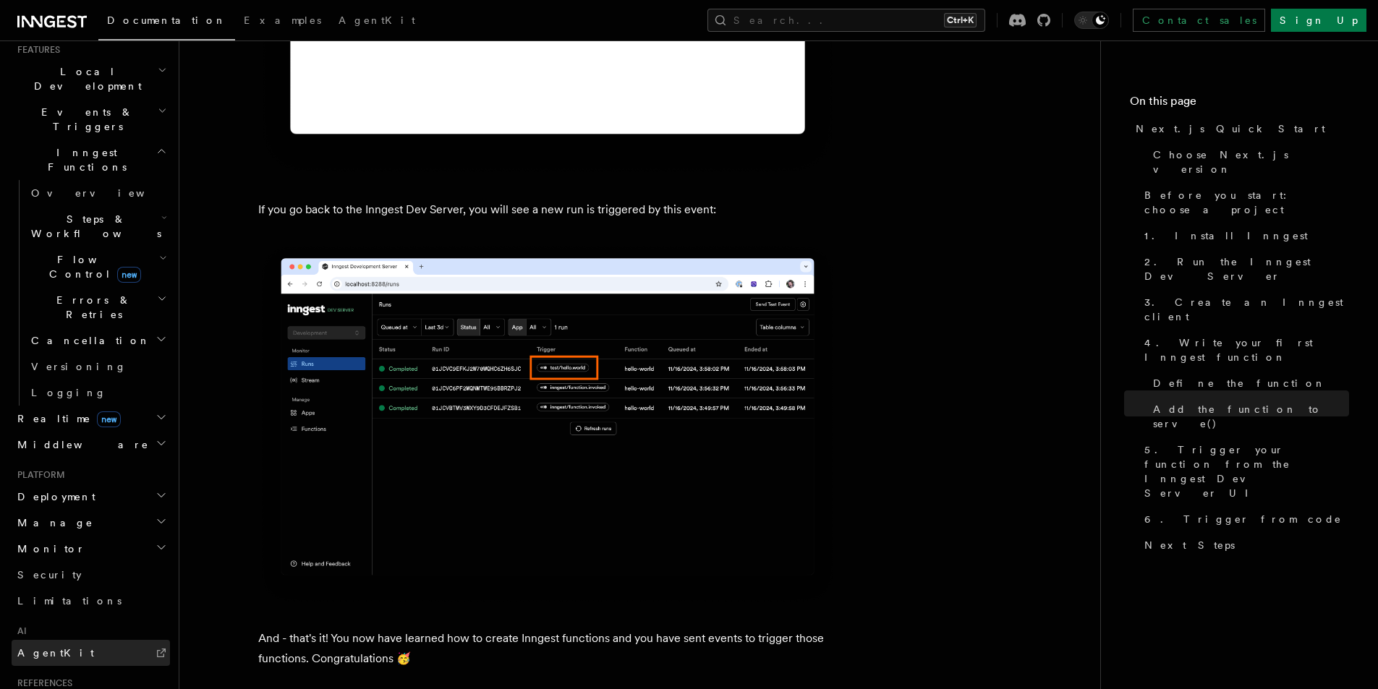
click at [67, 640] on link "AgentKit" at bounding box center [91, 653] width 158 height 26
